Goal: Information Seeking & Learning: Learn about a topic

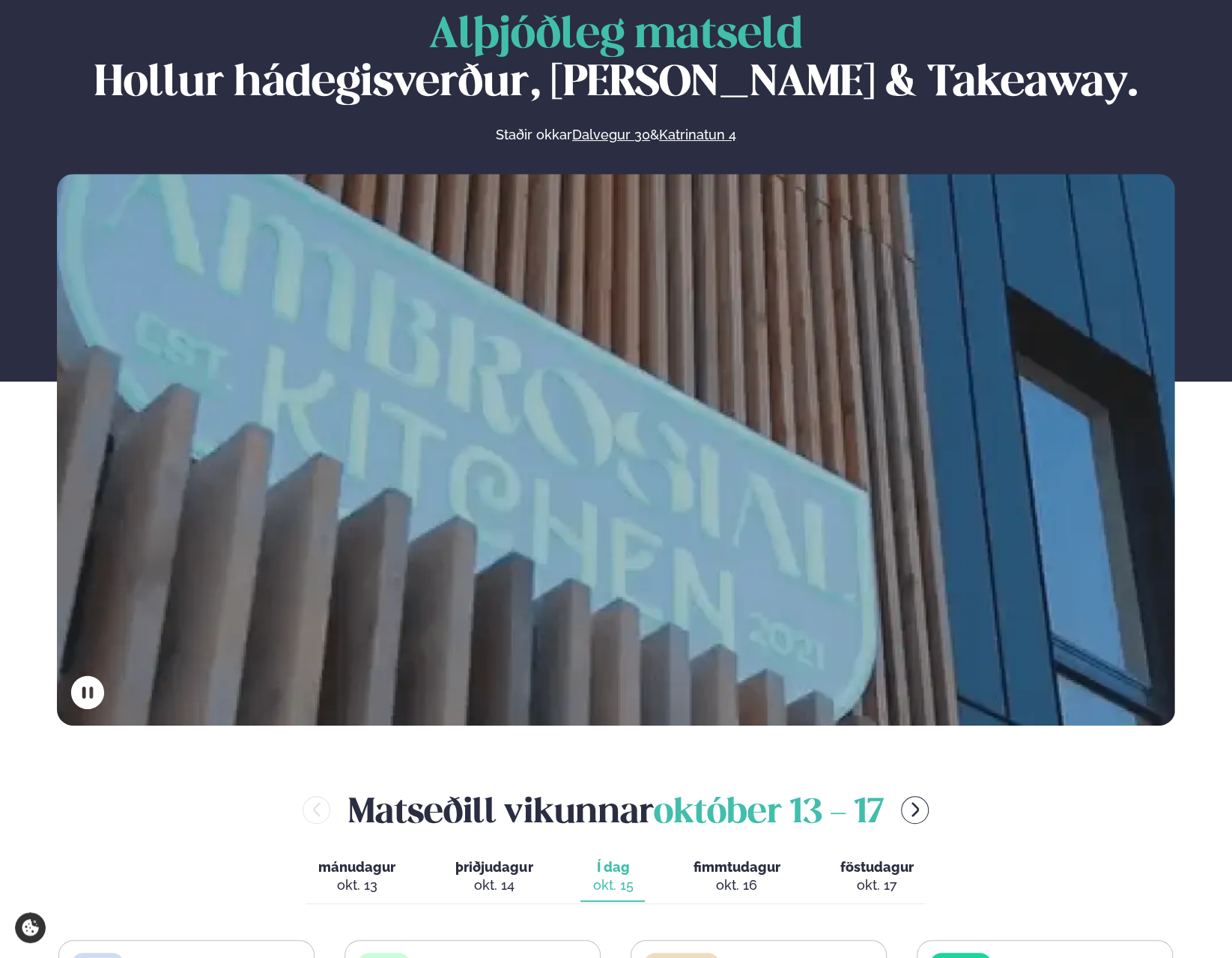
scroll to position [449, 0]
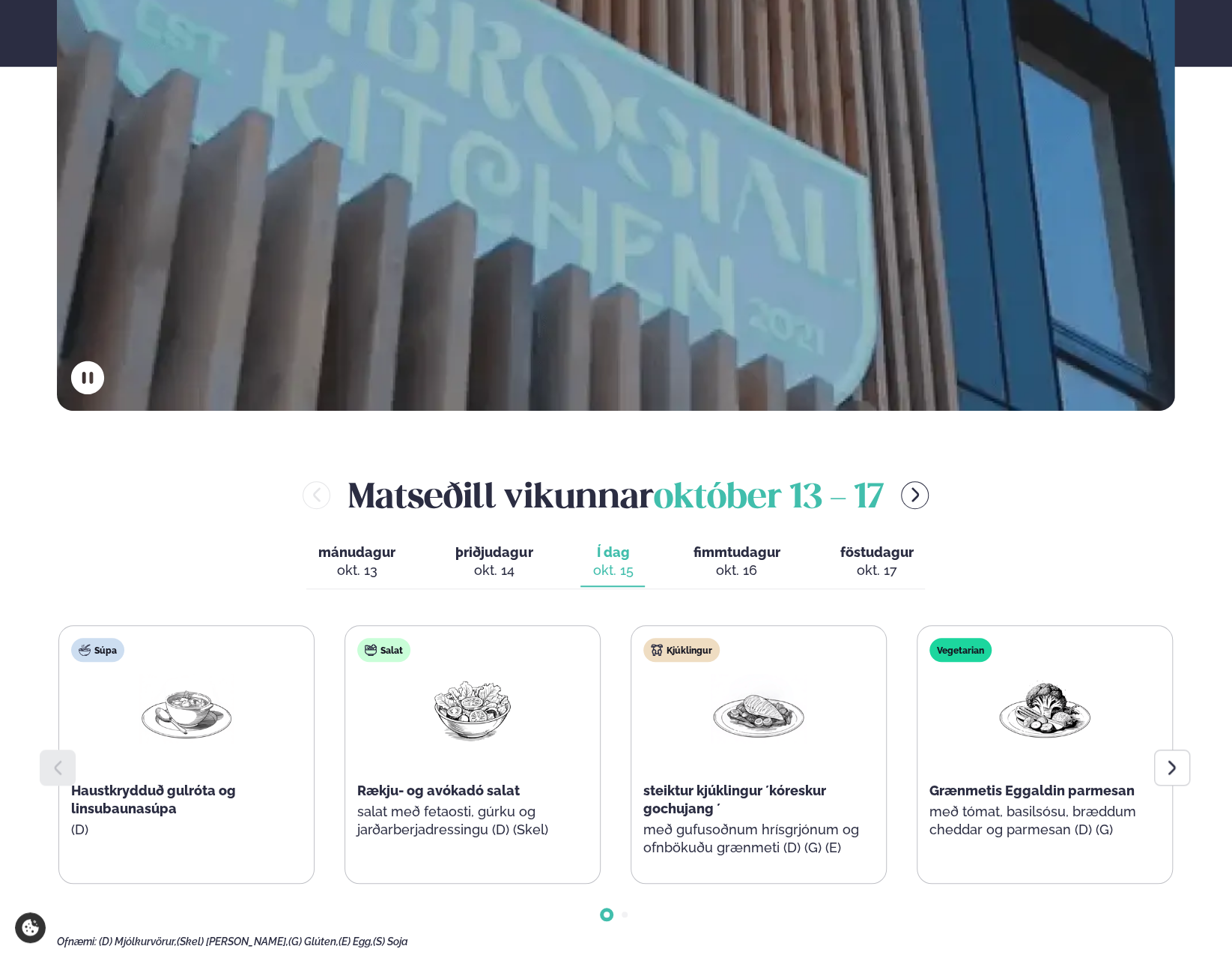
click at [1163, 769] on icon at bounding box center [1172, 767] width 18 height 18
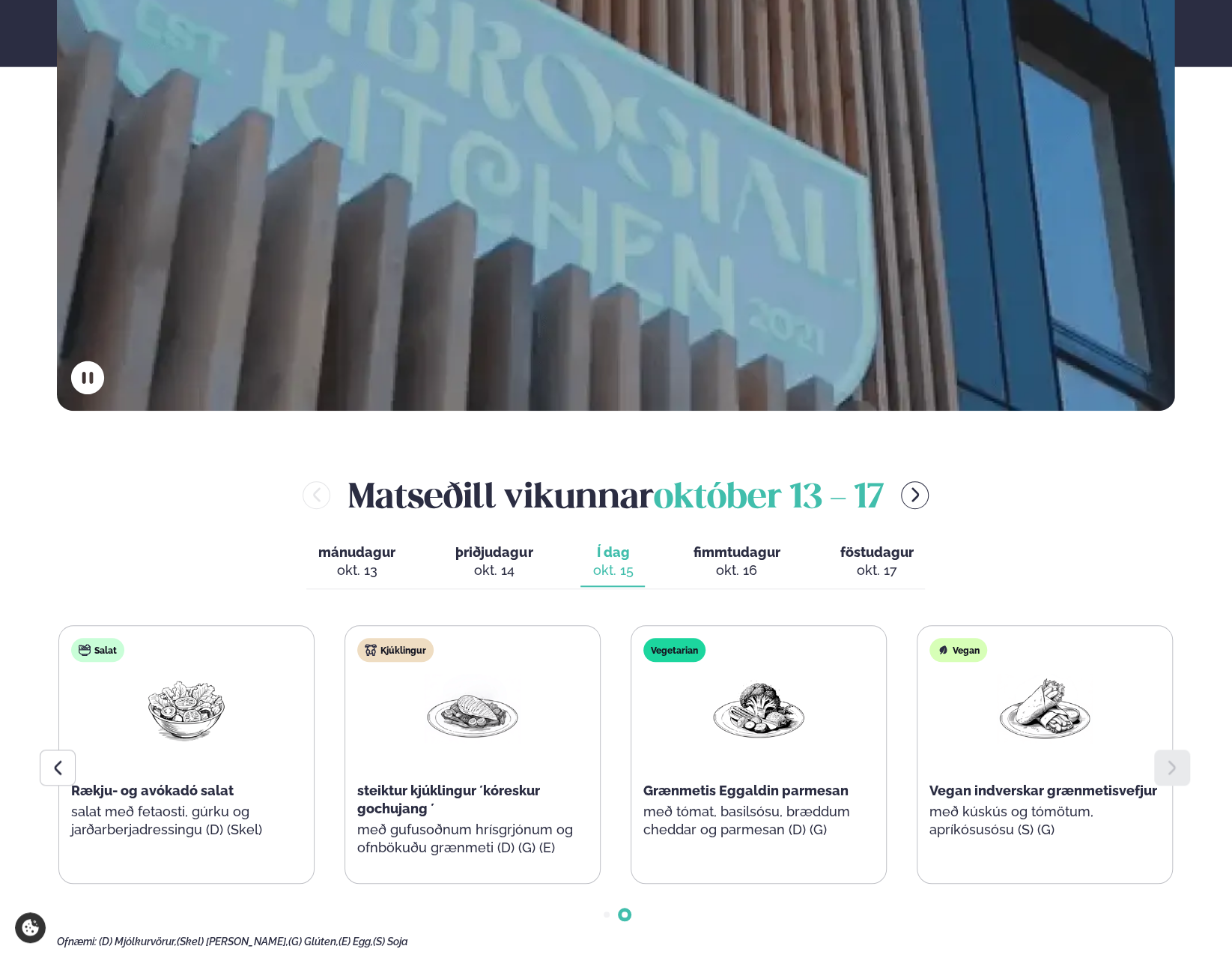
click at [1169, 768] on icon at bounding box center [1172, 767] width 18 height 18
click at [739, 557] on span "fimmtudagur" at bounding box center [736, 552] width 87 height 16
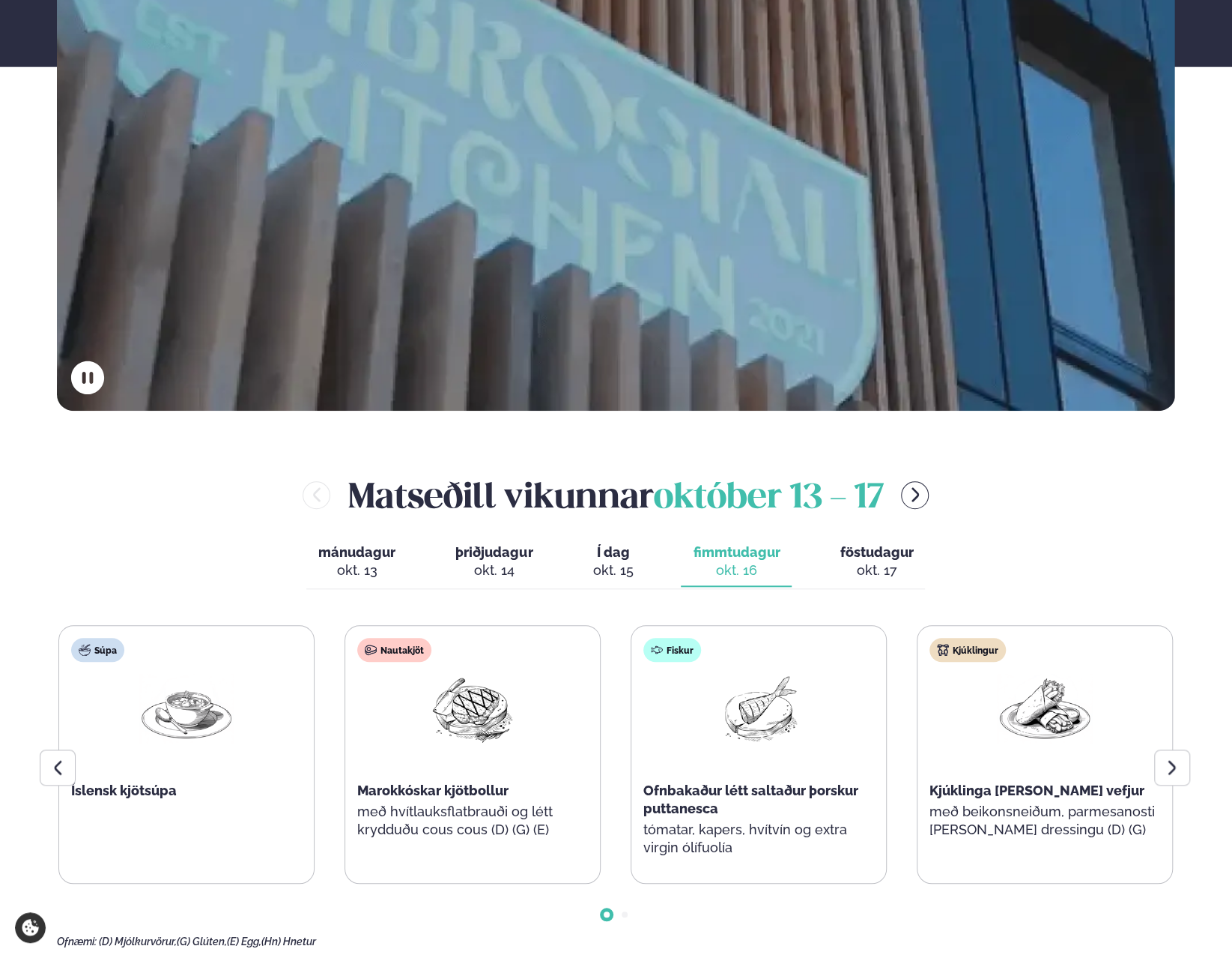
click at [524, 573] on div "okt. 14" at bounding box center [494, 570] width 77 height 18
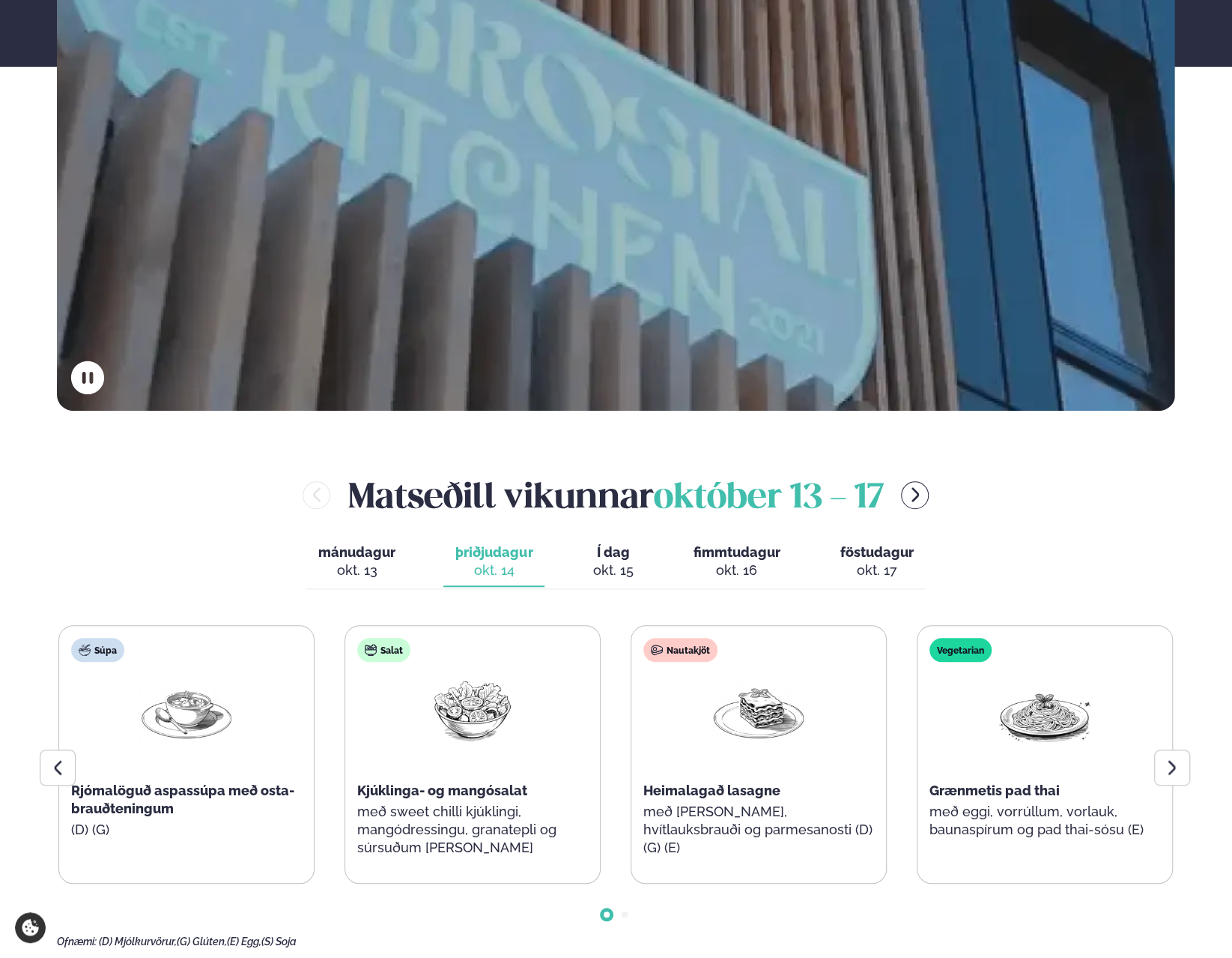
click at [1183, 760] on div at bounding box center [1172, 767] width 36 height 36
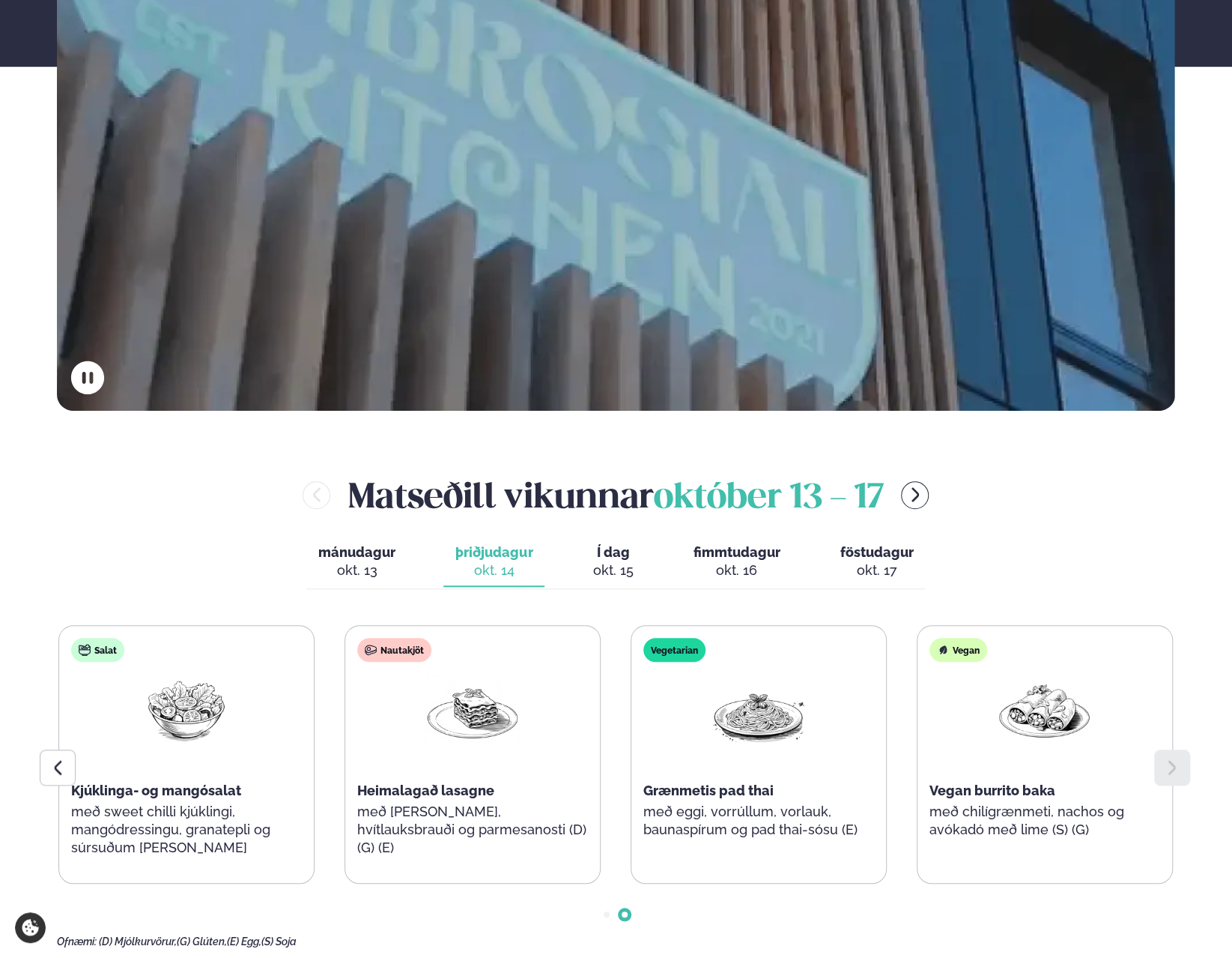
click at [378, 561] on button "mánudagur mán. [DATE]" at bounding box center [356, 562] width 101 height 49
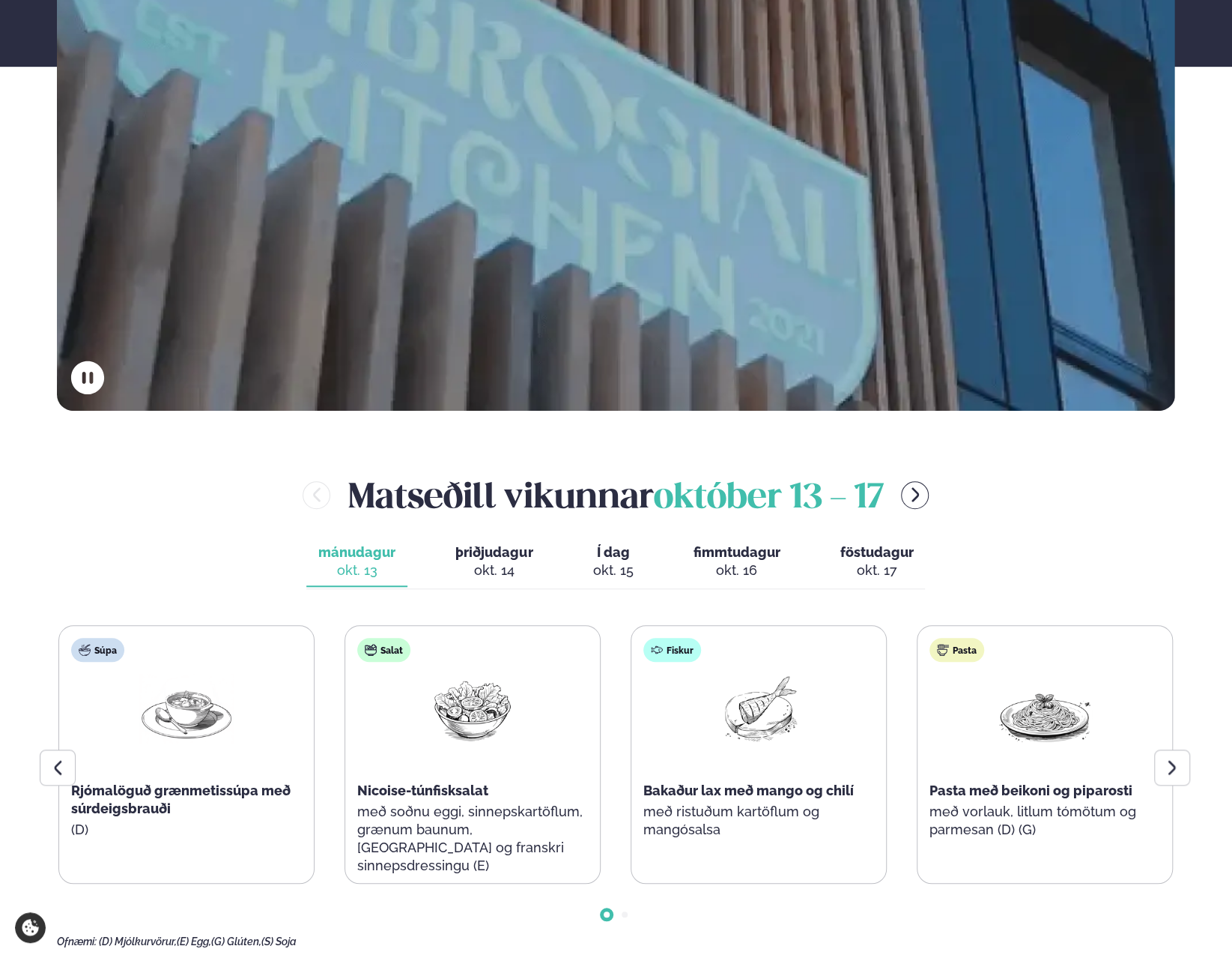
click at [1181, 769] on div at bounding box center [1172, 767] width 36 height 36
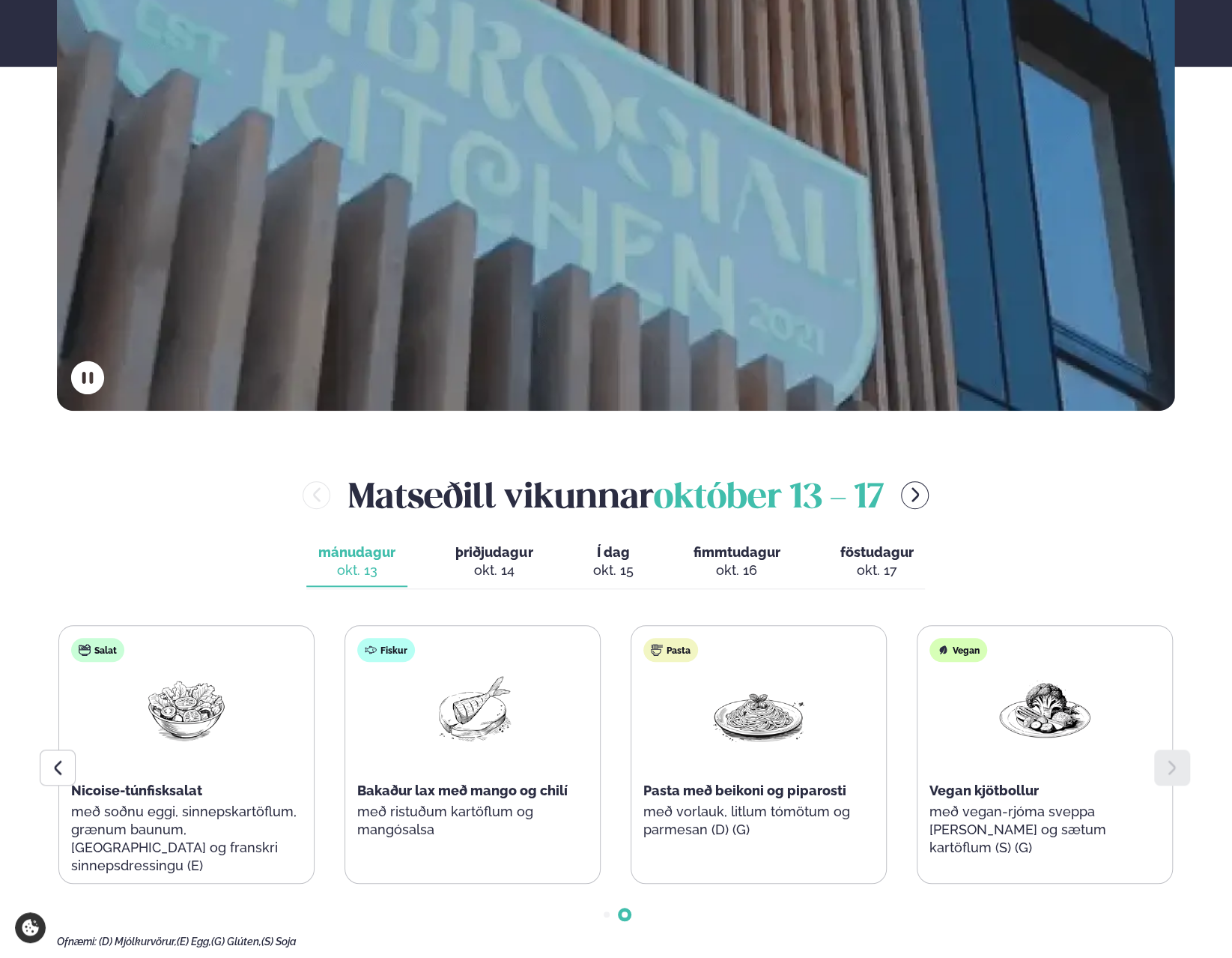
click at [632, 567] on button "Í dag Í d. [DATE]" at bounding box center [612, 562] width 64 height 49
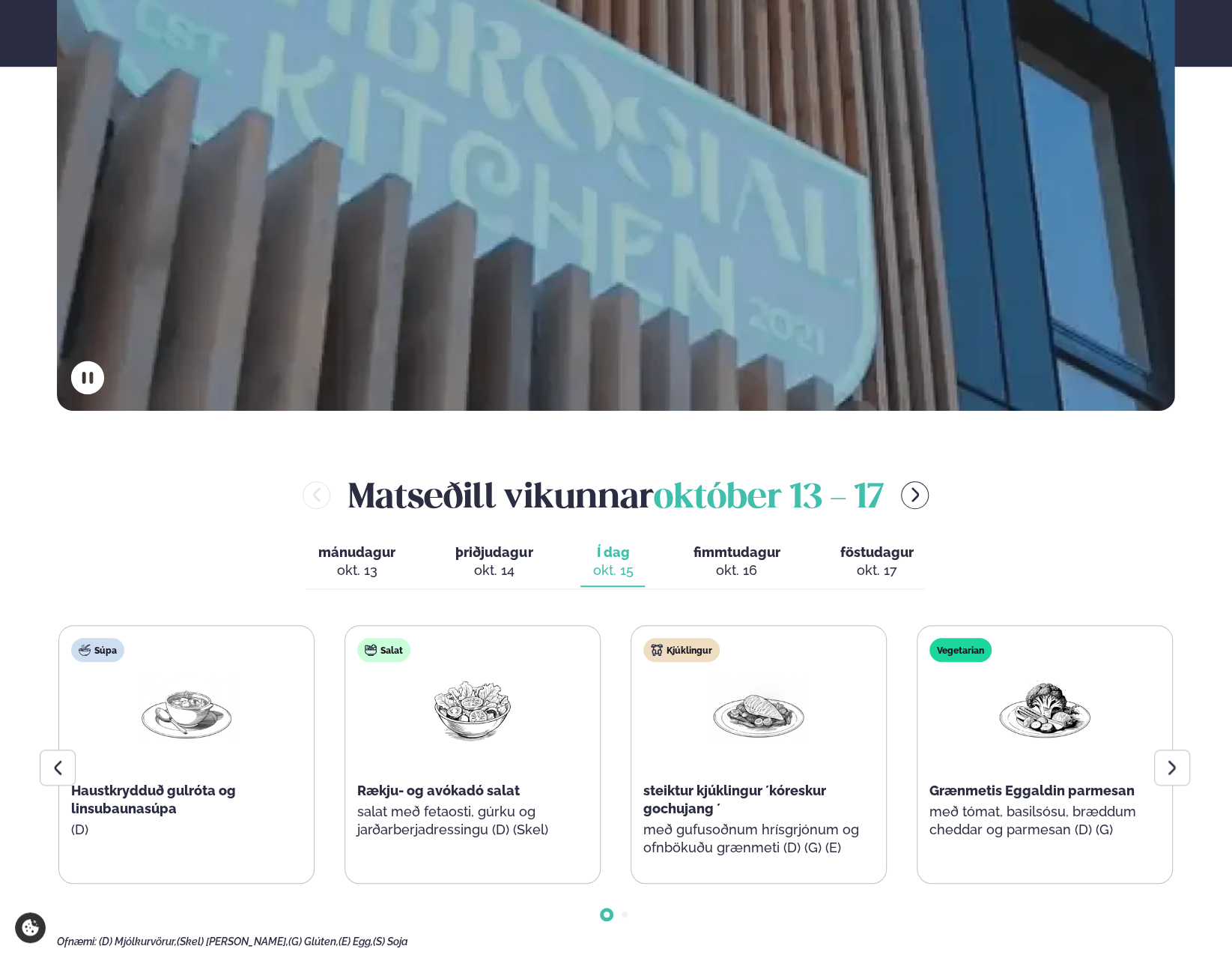
click at [718, 566] on div "okt. 16" at bounding box center [736, 570] width 87 height 18
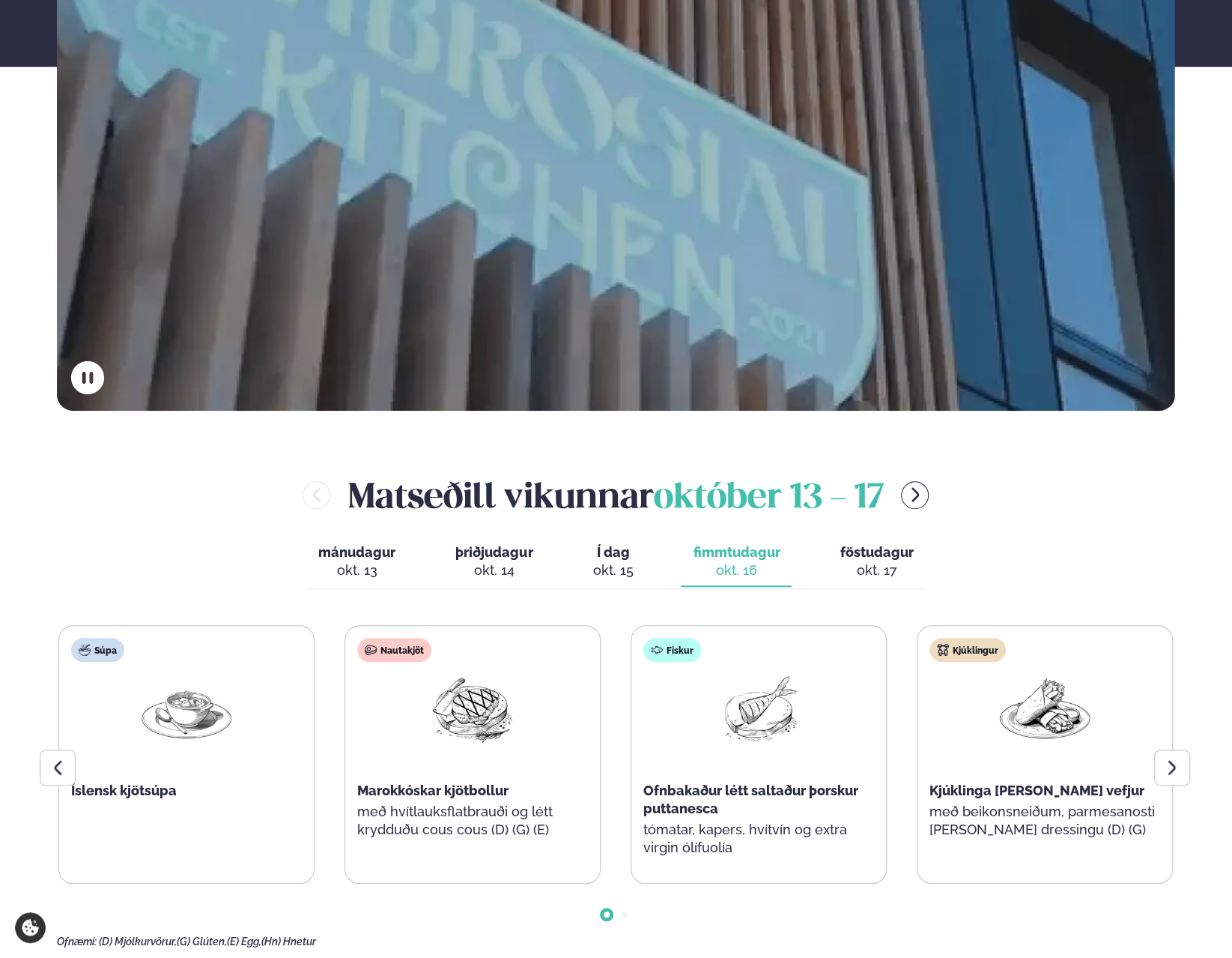
click at [1172, 778] on div at bounding box center [1172, 767] width 36 height 36
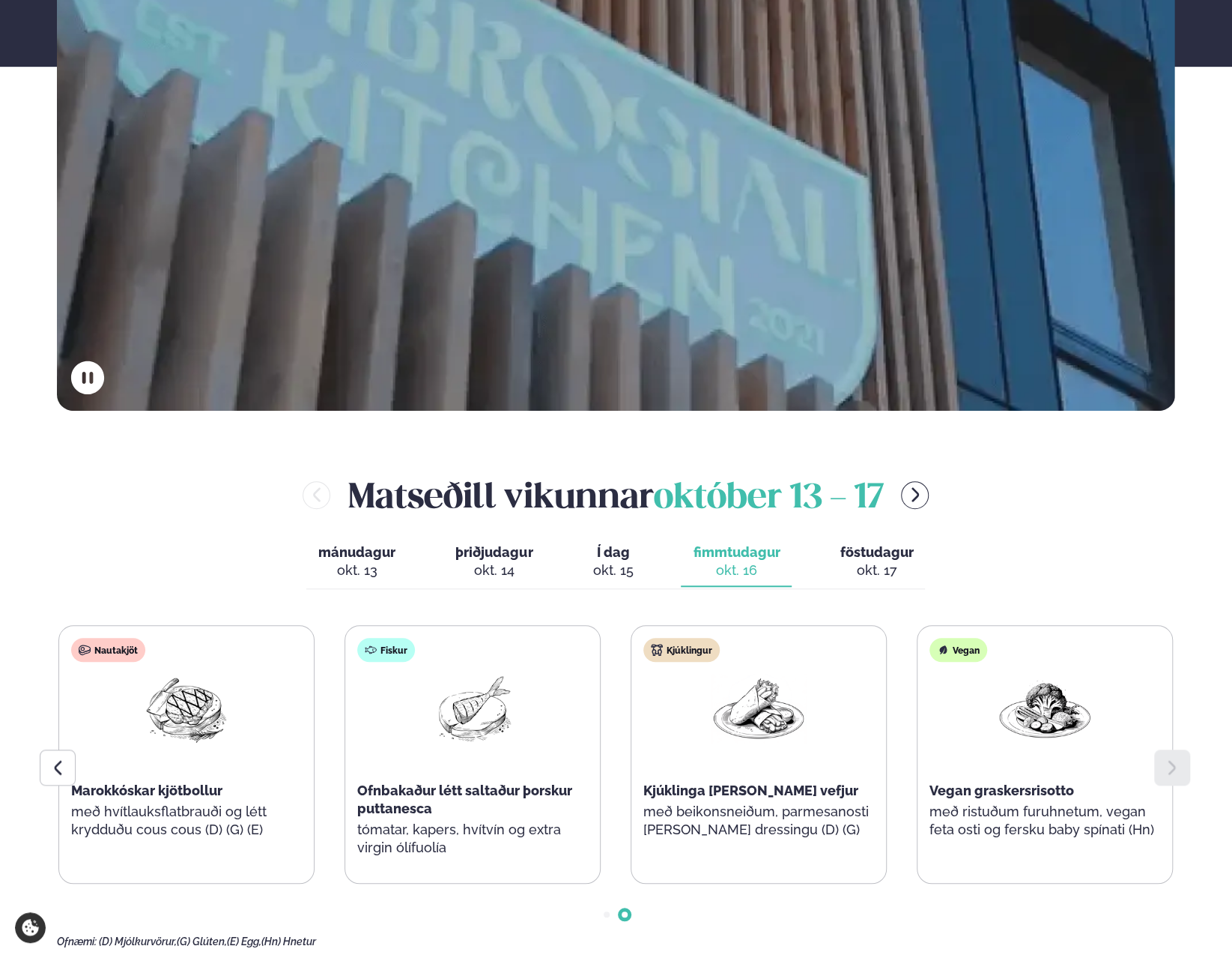
click at [871, 563] on div "okt. 17" at bounding box center [877, 570] width 73 height 18
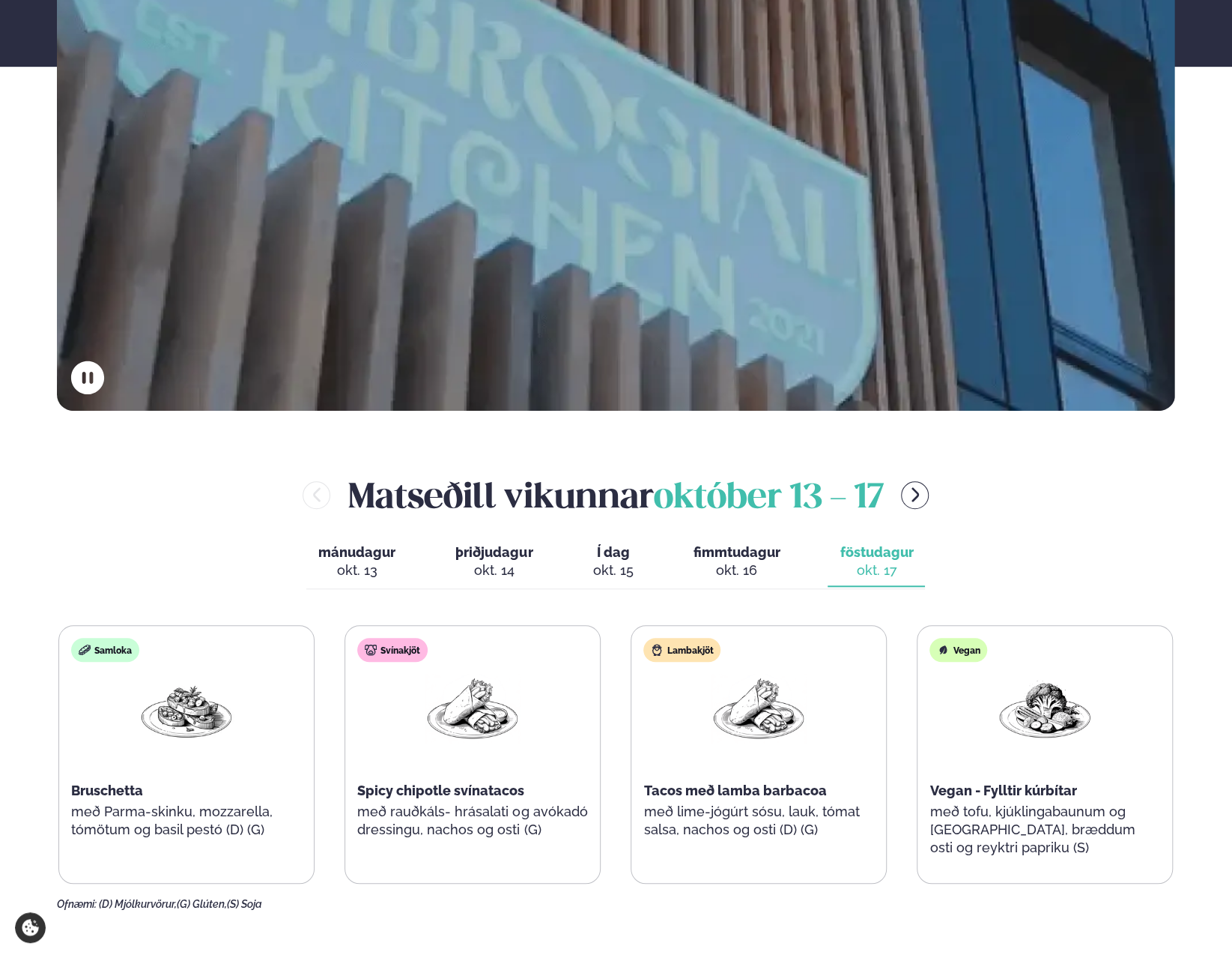
click at [632, 569] on div "okt. 15" at bounding box center [612, 570] width 40 height 18
